Goal: Task Accomplishment & Management: Complete application form

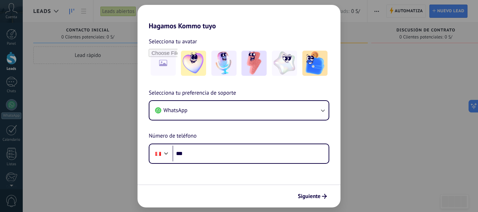
drag, startPoint x: 86, startPoint y: 170, endPoint x: 127, endPoint y: 105, distance: 76.3
click at [86, 170] on div "Hagamos Kommo tuyo Selecciona tu avatar Selecciona tu preferencia de soporte Wh…" at bounding box center [239, 106] width 478 height 212
click at [308, 197] on span "Siguiente" at bounding box center [308, 196] width 23 height 5
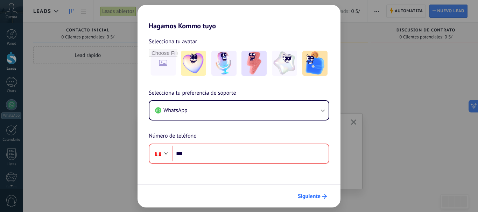
click at [309, 197] on span "Siguiente" at bounding box center [308, 196] width 23 height 5
click at [219, 4] on div "Hagamos Kommo tuyo Selecciona tu avatar Selecciona tu preferencia de soporte Wh…" at bounding box center [239, 106] width 478 height 212
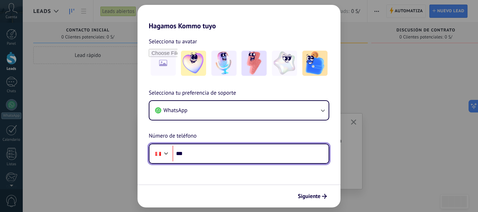
click at [222, 152] on input "***" at bounding box center [250, 154] width 156 height 16
type input "**********"
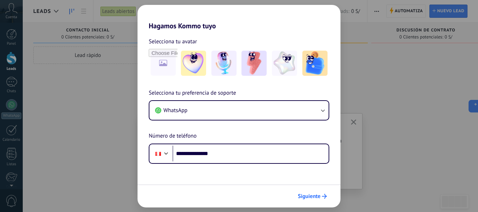
click at [308, 196] on span "Siguiente" at bounding box center [308, 196] width 23 height 5
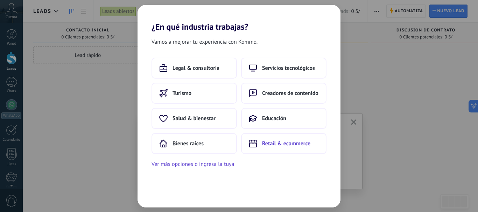
click at [272, 142] on span "Retail & ecommerce" at bounding box center [286, 143] width 48 height 7
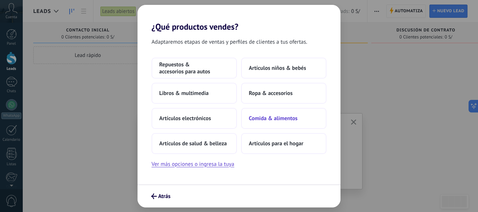
click at [276, 121] on span "Comida & alimentos" at bounding box center [273, 118] width 49 height 7
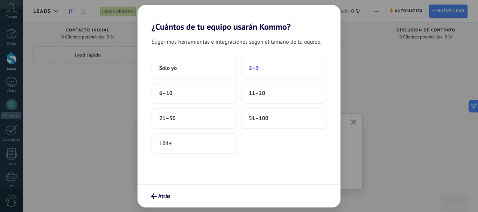
click at [261, 65] on button "2–5" at bounding box center [283, 68] width 85 height 21
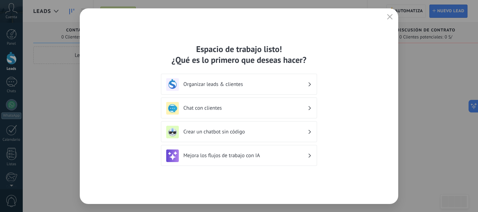
click at [195, 86] on h3 "Organizar leads & clientes" at bounding box center [245, 84] width 124 height 7
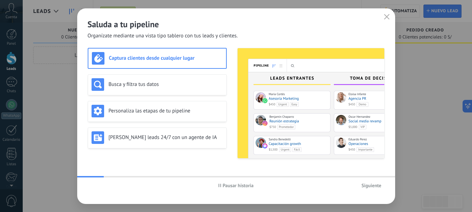
click at [386, 16] on use "button" at bounding box center [386, 16] width 5 height 5
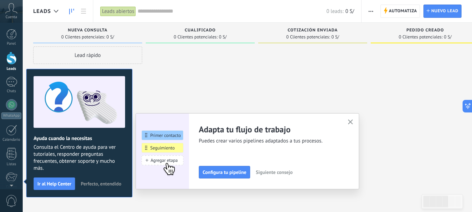
click at [220, 76] on div at bounding box center [200, 106] width 109 height 121
drag, startPoint x: 11, startPoint y: 88, endPoint x: 8, endPoint y: 98, distance: 10.3
click at [10, 88] on link "Chats" at bounding box center [11, 85] width 23 height 17
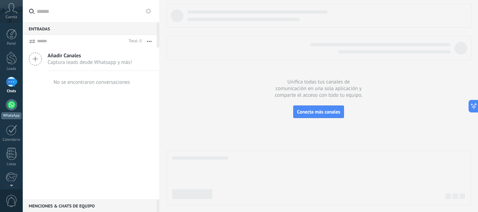
click at [7, 105] on div at bounding box center [11, 104] width 11 height 11
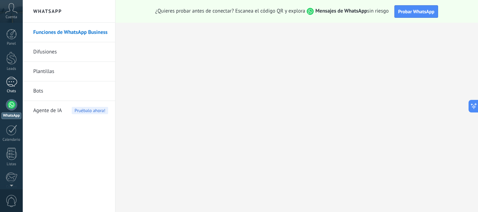
click at [8, 86] on div at bounding box center [11, 82] width 11 height 10
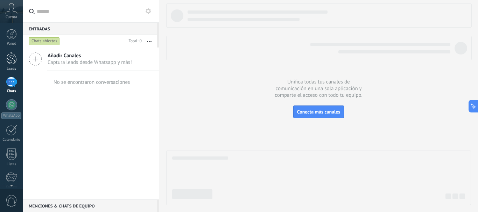
click at [16, 57] on div at bounding box center [11, 58] width 10 height 13
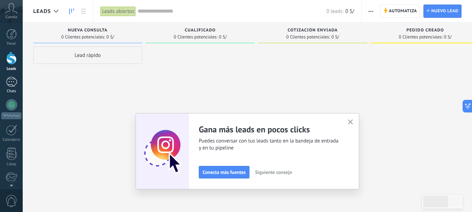
click at [18, 80] on link "Chats" at bounding box center [11, 85] width 23 height 17
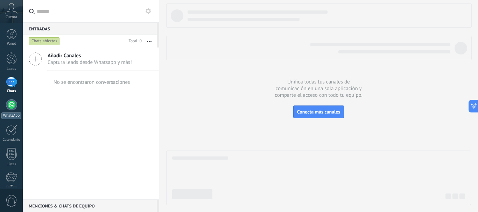
click at [11, 105] on div at bounding box center [11, 104] width 11 height 11
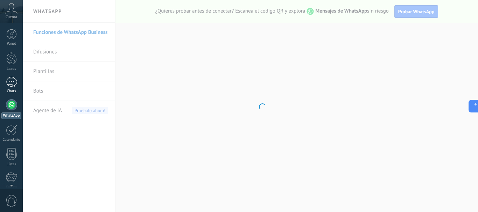
click at [9, 84] on div at bounding box center [11, 82] width 11 height 10
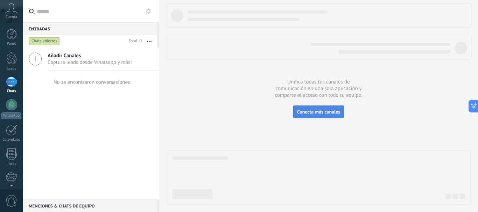
click at [336, 114] on span "Conecta más canales" at bounding box center [318, 112] width 43 height 6
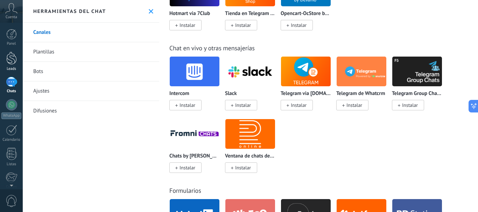
click at [8, 60] on div at bounding box center [11, 58] width 10 height 13
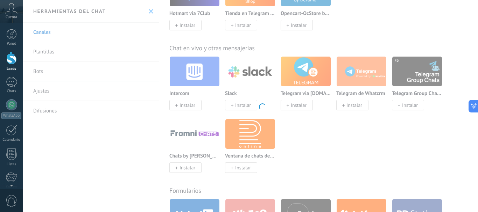
click at [5, 11] on div "Cuenta" at bounding box center [11, 11] width 23 height 23
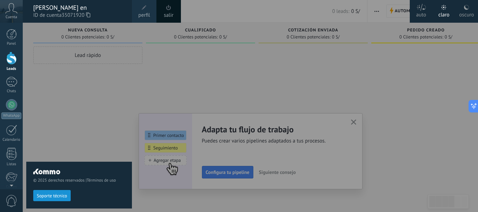
click at [66, 81] on div "© 2025 derechos reservados | Términos de uso Soporte técnico" at bounding box center [79, 117] width 106 height 189
click at [354, 122] on div at bounding box center [262, 106] width 478 height 212
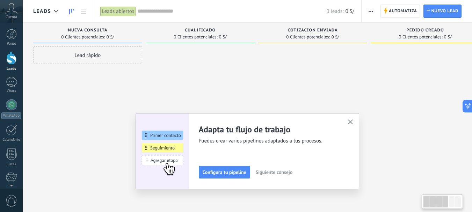
click at [410, 76] on div at bounding box center [425, 106] width 109 height 121
click at [353, 121] on icon "button" at bounding box center [350, 122] width 5 height 5
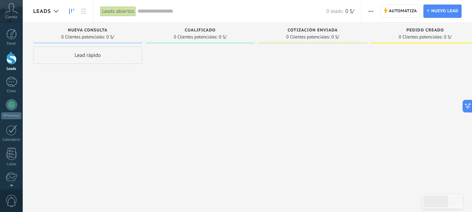
click at [124, 95] on div "Lead rápido" at bounding box center [87, 106] width 109 height 121
click at [12, 84] on div at bounding box center [11, 82] width 11 height 10
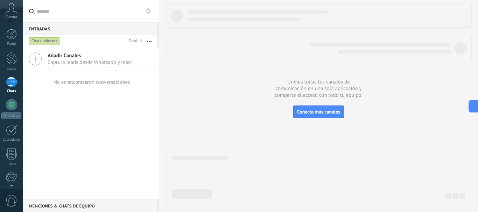
click at [223, 138] on div at bounding box center [318, 104] width 304 height 202
click at [77, 138] on div "Añadir Canales Captura leads desde Whatsapp y más! No se encontraron conversaci…" at bounding box center [91, 124] width 136 height 152
